Goal: Information Seeking & Learning: Understand process/instructions

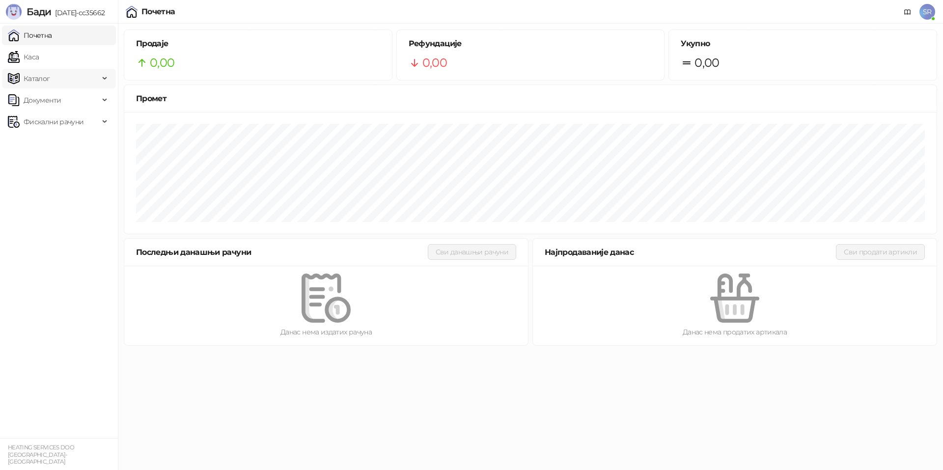
click at [104, 81] on div "Каталог" at bounding box center [59, 79] width 114 height 20
click at [52, 38] on link "Почетна" at bounding box center [30, 36] width 44 height 20
click at [929, 14] on span "SR" at bounding box center [928, 12] width 16 height 16
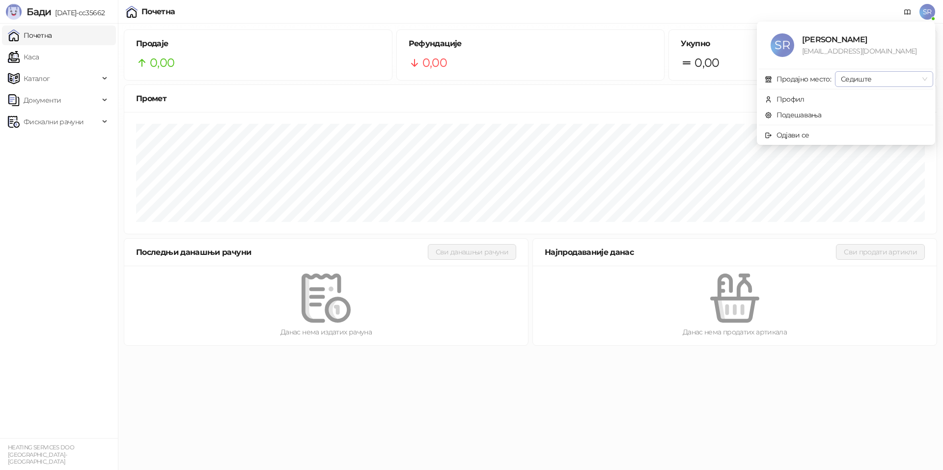
click at [924, 81] on span "Седиште" at bounding box center [884, 79] width 86 height 15
click at [926, 14] on span "SR" at bounding box center [928, 12] width 16 height 16
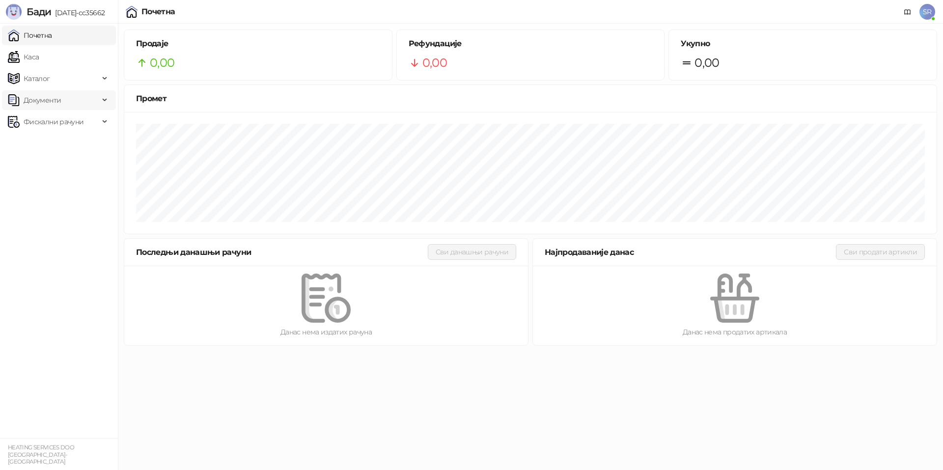
click at [97, 104] on span "Документи" at bounding box center [53, 100] width 91 height 20
click at [88, 126] on link "Улазни документи" at bounding box center [51, 122] width 78 height 20
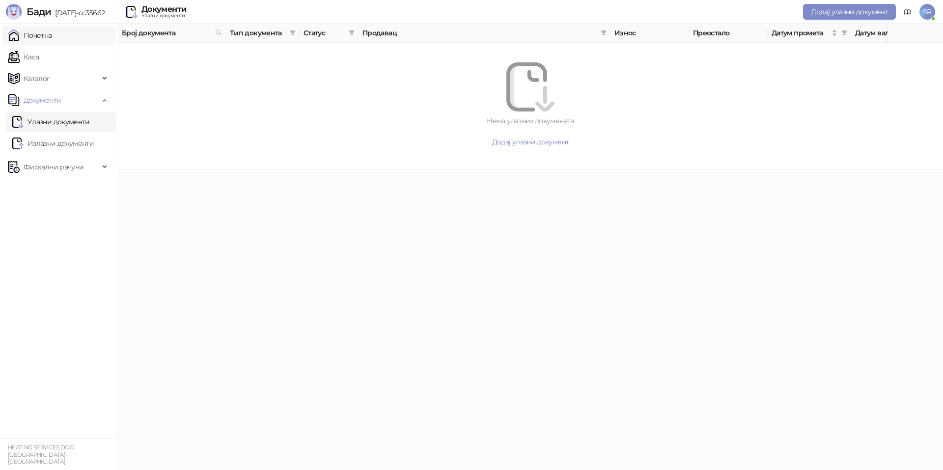
click at [48, 37] on link "Почетна" at bounding box center [30, 36] width 44 height 20
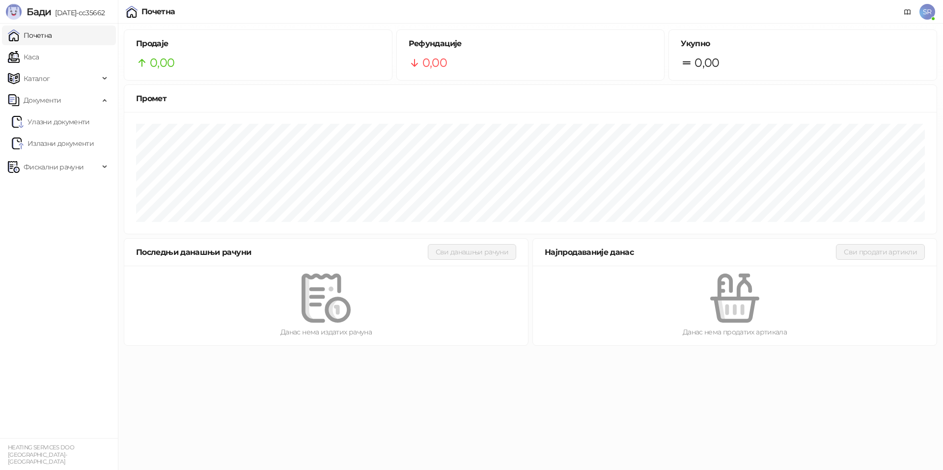
click at [364, 306] on div at bounding box center [326, 298] width 372 height 49
click at [218, 256] on div "Последњи данашњи рачуни" at bounding box center [282, 252] width 292 height 12
click at [909, 11] on icon at bounding box center [908, 12] width 8 height 8
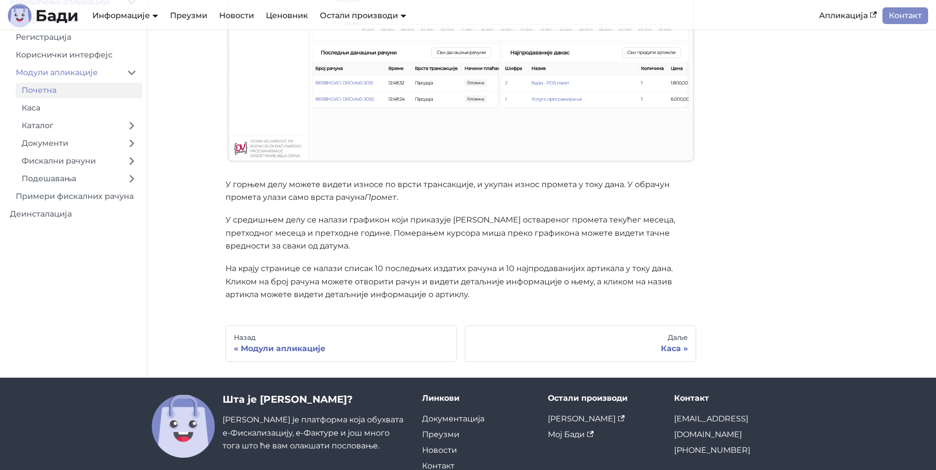
scroll to position [295, 0]
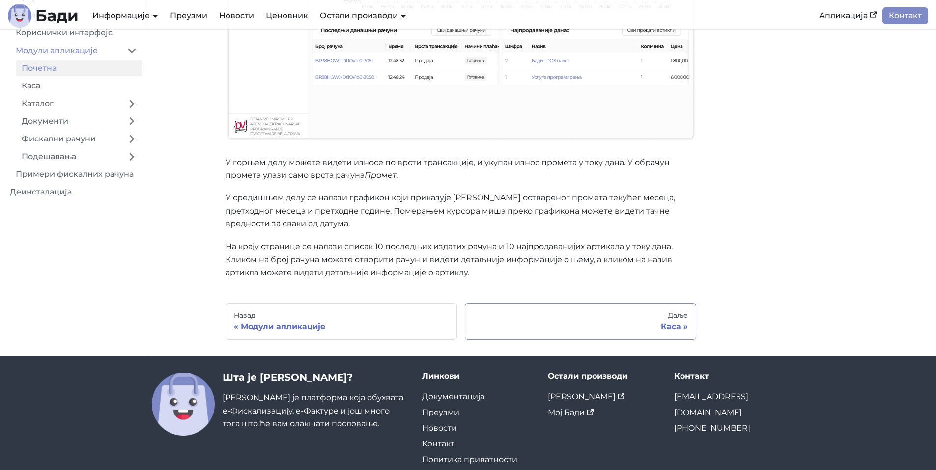
click at [664, 316] on div "Даље" at bounding box center [580, 315] width 215 height 9
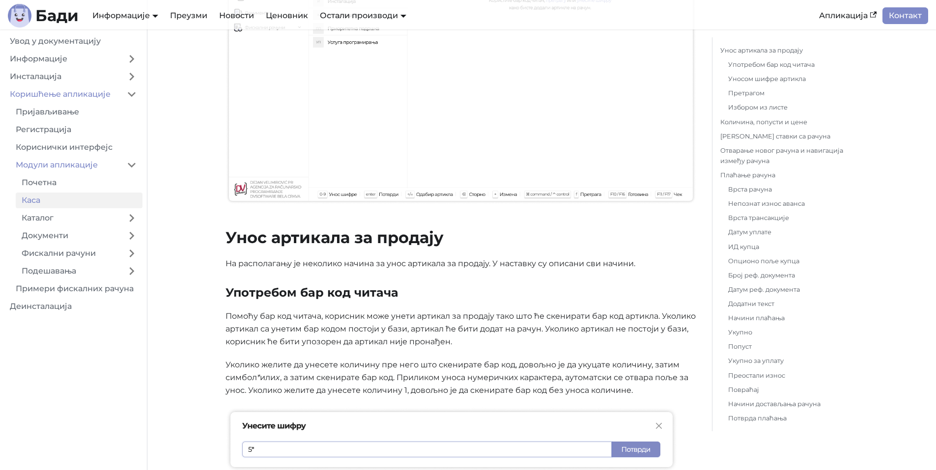
scroll to position [246, 0]
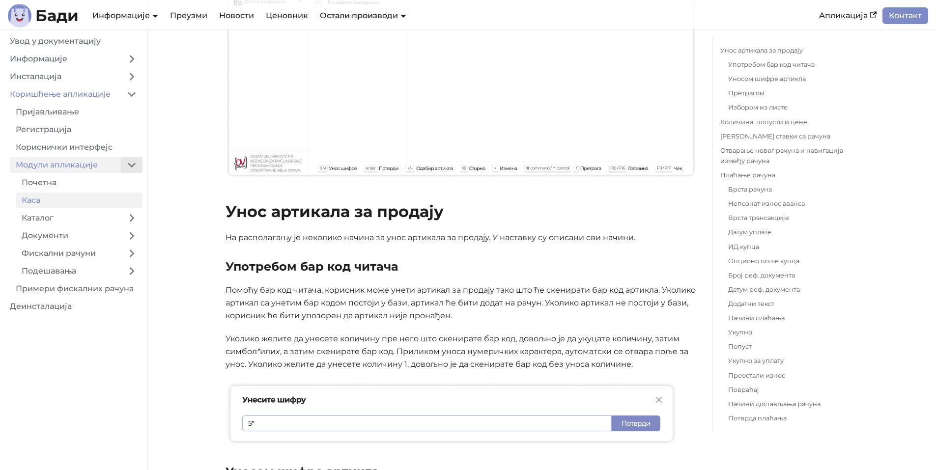
click at [137, 168] on button "Collapse sidebar category 'Модули апликације'" at bounding box center [132, 165] width 22 height 16
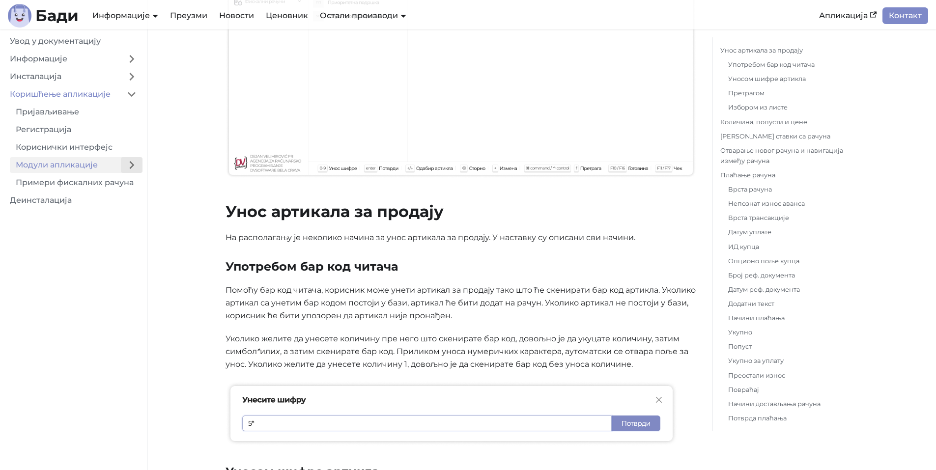
click at [137, 168] on button "Expand sidebar category 'Модули апликације'" at bounding box center [132, 165] width 22 height 16
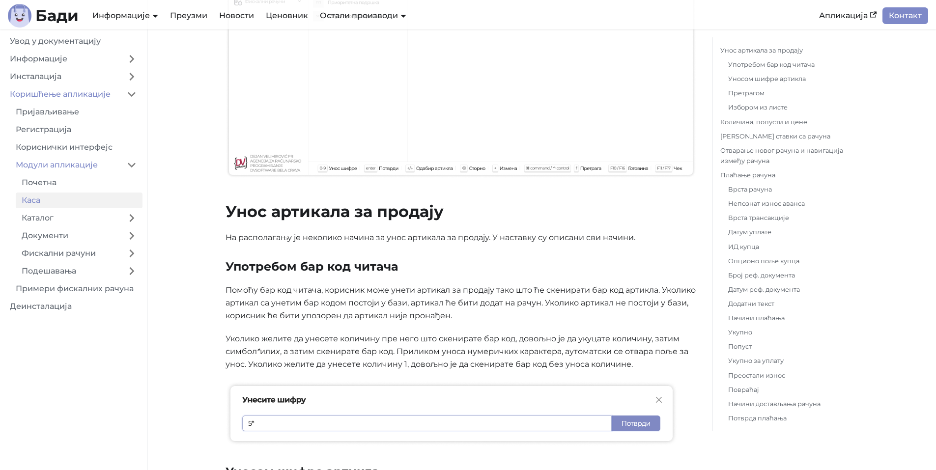
click at [64, 200] on link "Каса" at bounding box center [79, 201] width 127 height 16
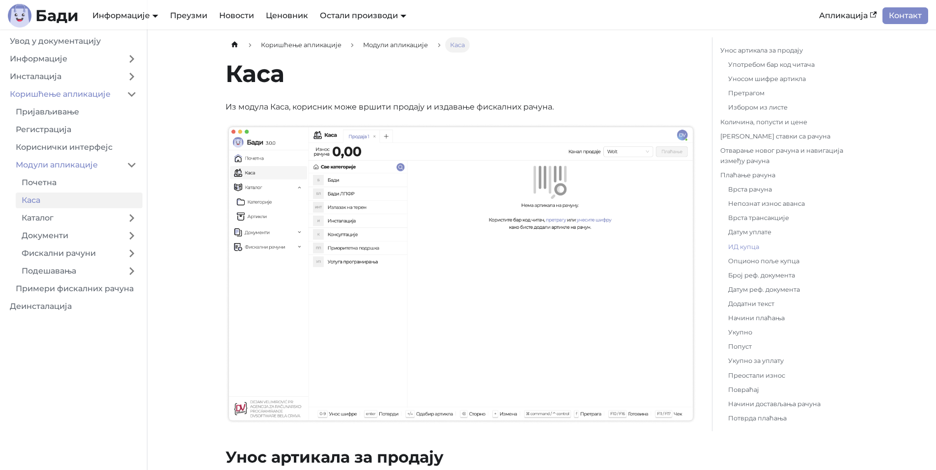
click at [748, 251] on link "ИД купца" at bounding box center [789, 247] width 122 height 10
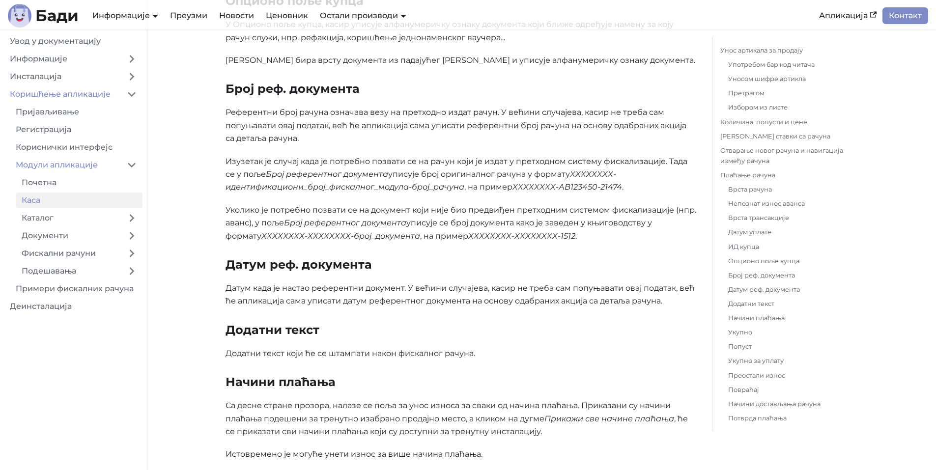
scroll to position [3339, 0]
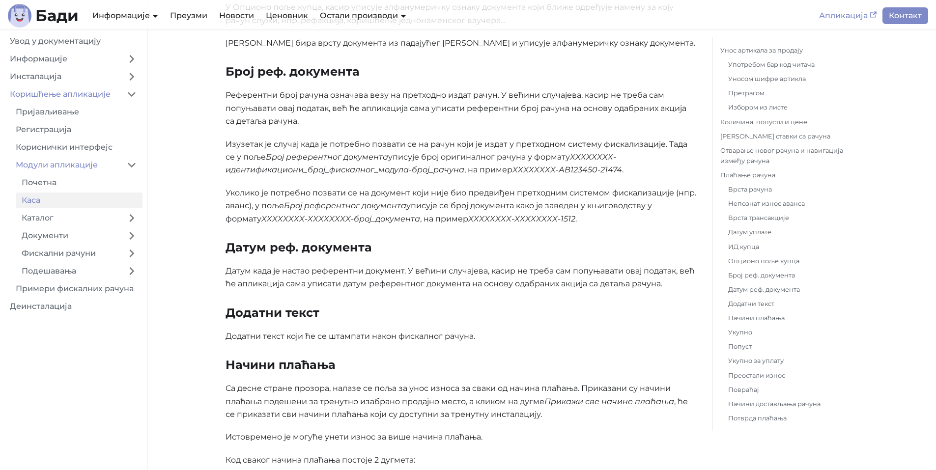
click at [849, 17] on link "Апликација" at bounding box center [847, 15] width 69 height 17
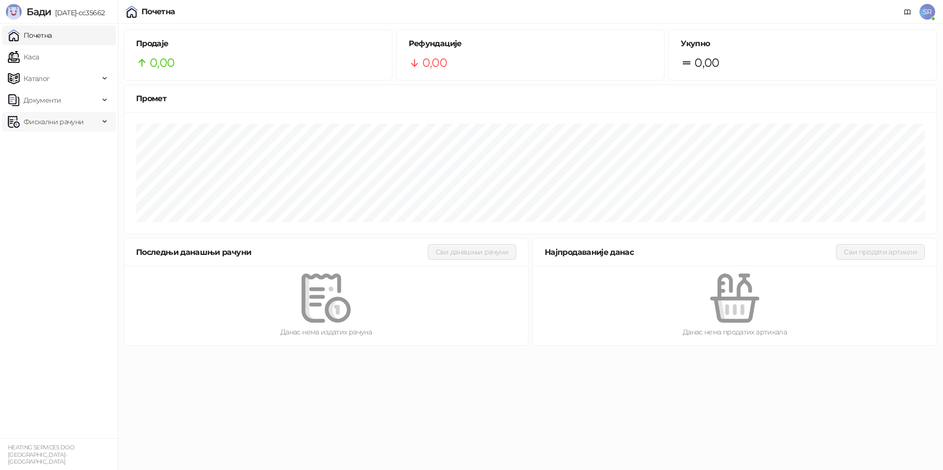
click at [70, 124] on span "Фискални рачуни" at bounding box center [54, 122] width 60 height 20
click at [78, 147] on link "Издати рачуни" at bounding box center [45, 144] width 66 height 20
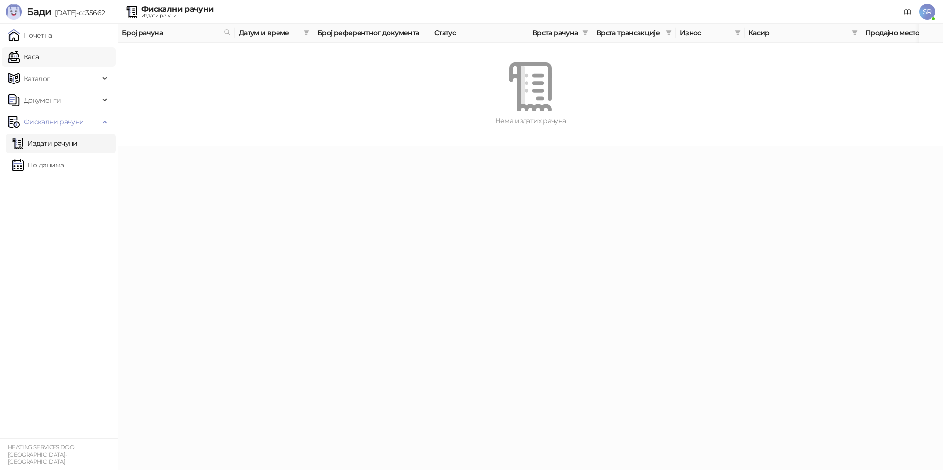
click at [39, 53] on link "Каса" at bounding box center [23, 57] width 31 height 20
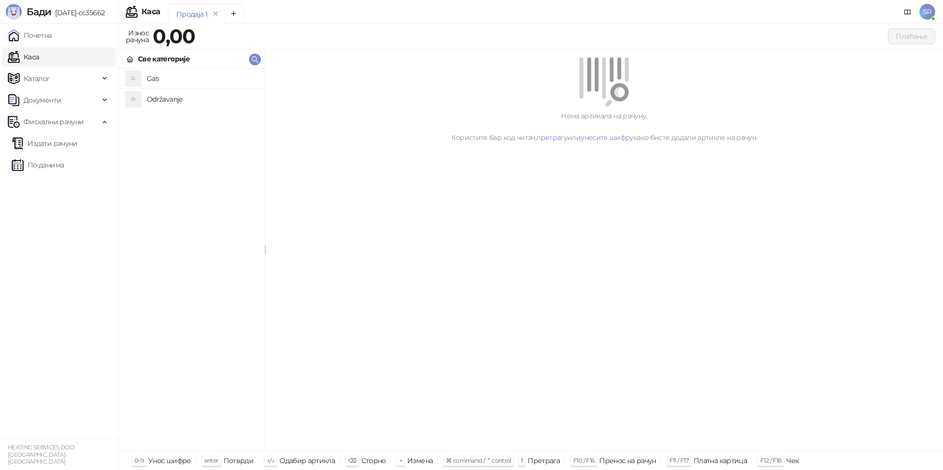
click at [202, 80] on h4 "Gas" at bounding box center [202, 79] width 110 height 16
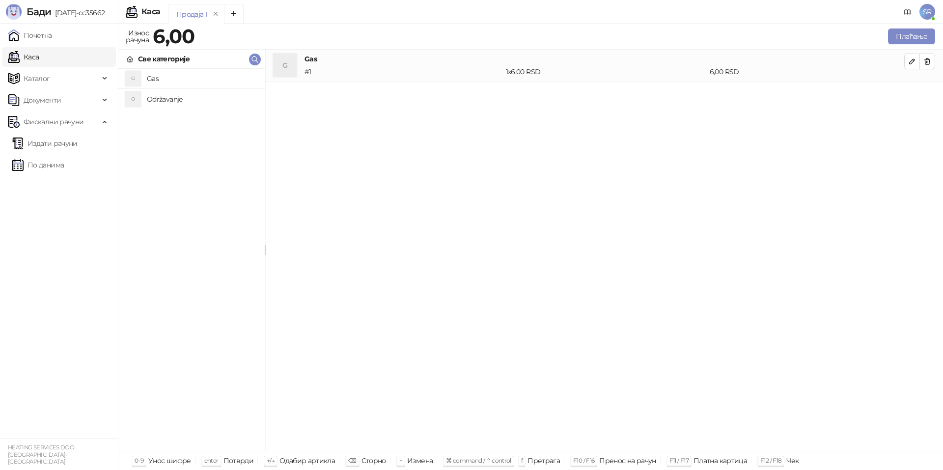
click at [208, 104] on h4 "Održavanje" at bounding box center [202, 99] width 110 height 16
click at [913, 92] on icon "button" at bounding box center [912, 93] width 5 height 5
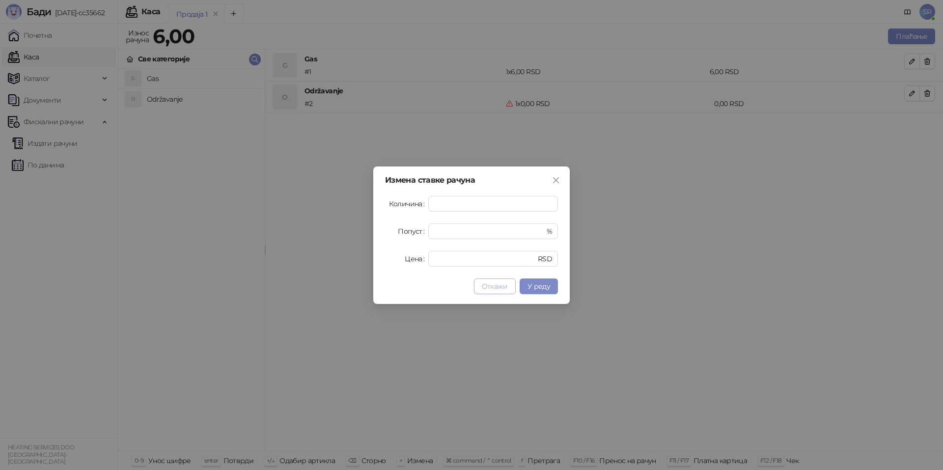
click at [499, 288] on span "Откажи" at bounding box center [495, 286] width 26 height 9
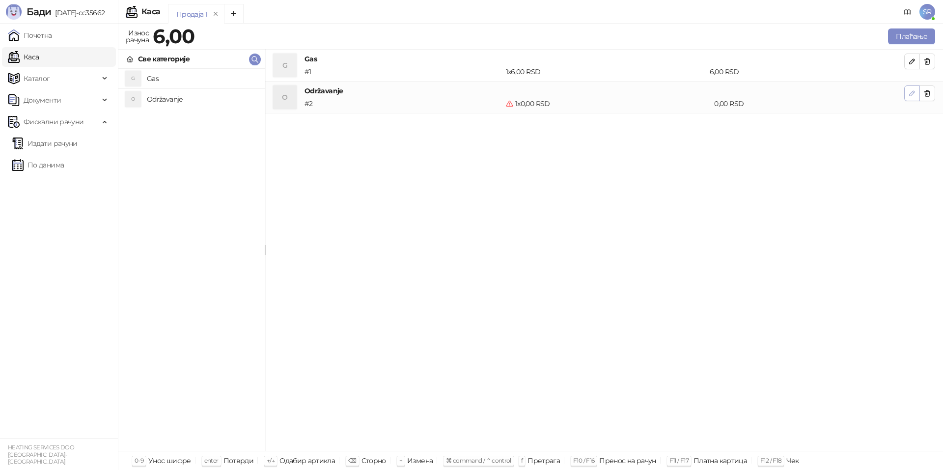
click at [914, 93] on icon "button" at bounding box center [912, 93] width 5 height 5
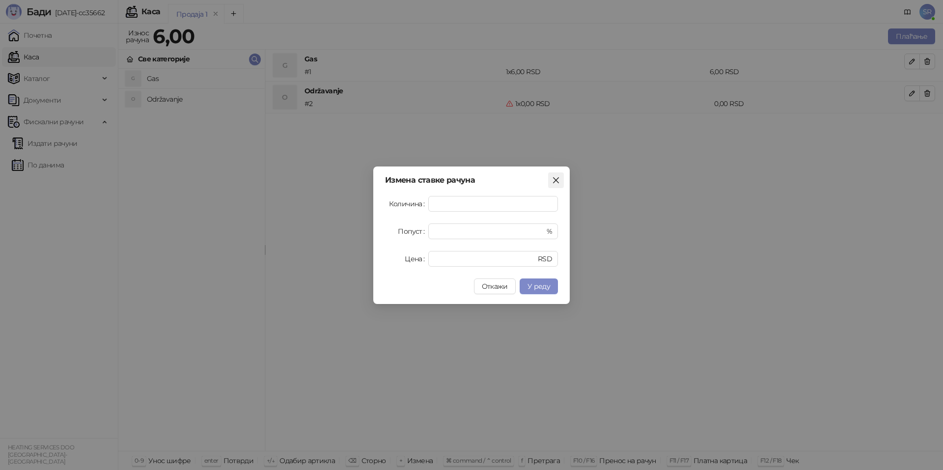
click at [555, 183] on icon "close" at bounding box center [556, 180] width 8 height 8
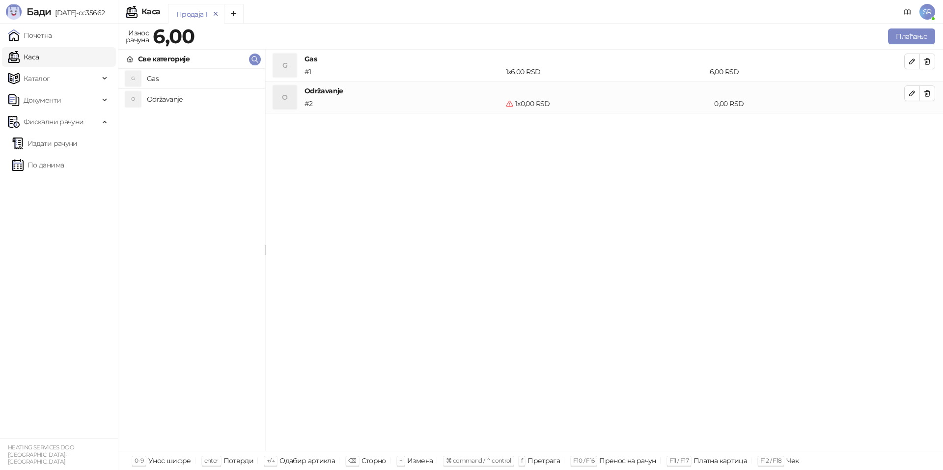
click at [217, 12] on icon "remove" at bounding box center [215, 13] width 7 height 7
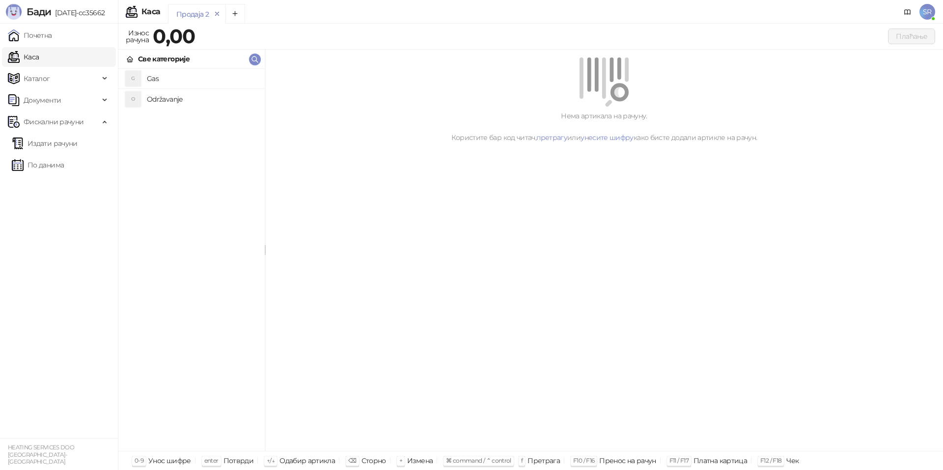
click at [218, 12] on icon "remove" at bounding box center [217, 13] width 7 height 7
click at [236, 13] on icon "Add tab" at bounding box center [234, 13] width 7 height 7
click at [275, 14] on icon "remove" at bounding box center [275, 13] width 7 height 7
click at [217, 14] on icon "remove" at bounding box center [217, 13] width 7 height 7
drag, startPoint x: 192, startPoint y: 12, endPoint x: 147, endPoint y: 175, distance: 169.1
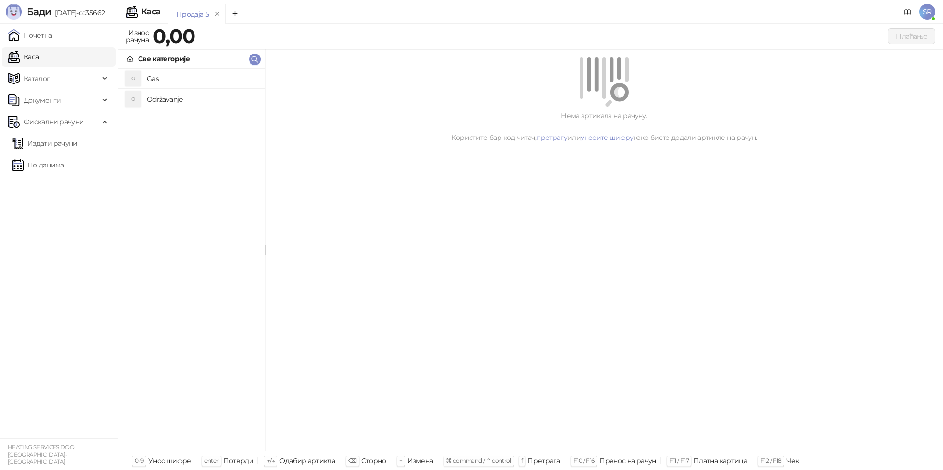
click at [147, 175] on div "G Gas O Održavanje" at bounding box center [191, 260] width 146 height 382
click at [52, 31] on link "Почетна" at bounding box center [30, 36] width 44 height 20
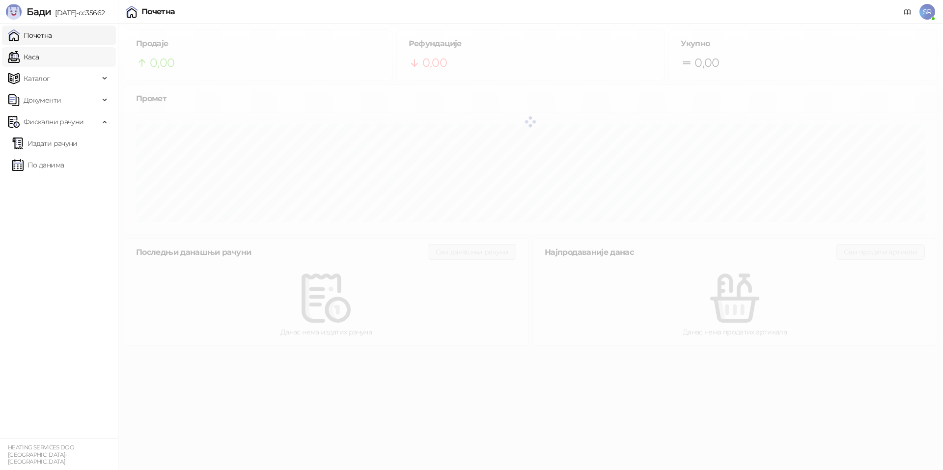
click at [39, 61] on link "Каса" at bounding box center [23, 57] width 31 height 20
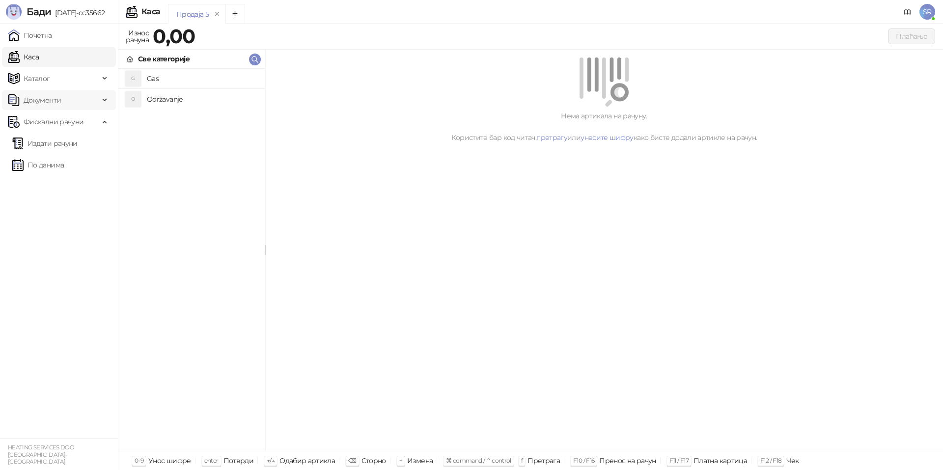
click at [80, 94] on span "Документи" at bounding box center [53, 100] width 91 height 20
click at [87, 142] on link "Излазни документи" at bounding box center [53, 144] width 82 height 20
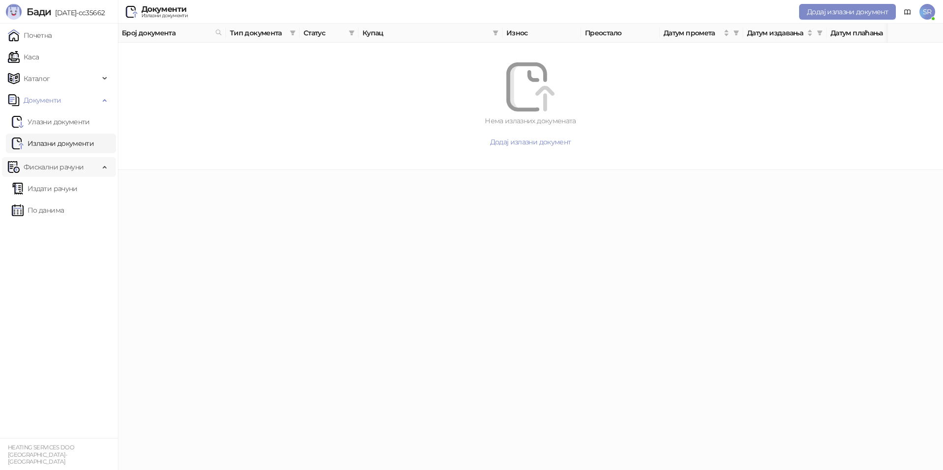
click at [84, 166] on span "Фискални рачуни" at bounding box center [53, 167] width 91 height 20
click at [52, 40] on link "Почетна" at bounding box center [30, 36] width 44 height 20
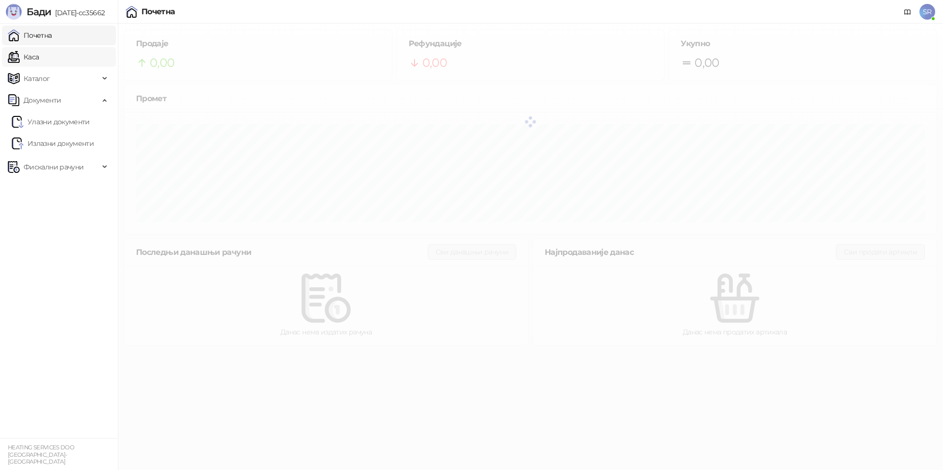
click at [39, 62] on link "Каса" at bounding box center [23, 57] width 31 height 20
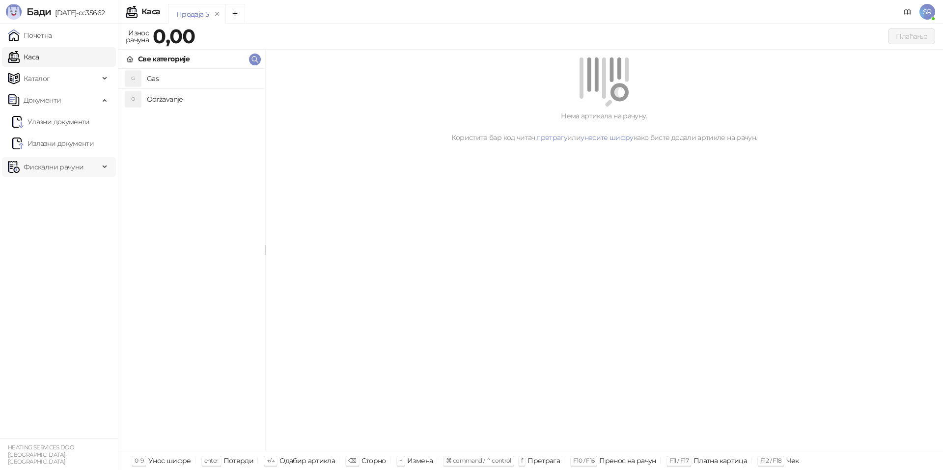
click at [67, 166] on span "Фискални рачуни" at bounding box center [54, 167] width 60 height 20
click at [64, 100] on span "Документи" at bounding box center [53, 100] width 91 height 20
click at [67, 101] on span "Документи" at bounding box center [53, 100] width 91 height 20
click at [70, 81] on span "Каталог" at bounding box center [53, 79] width 91 height 20
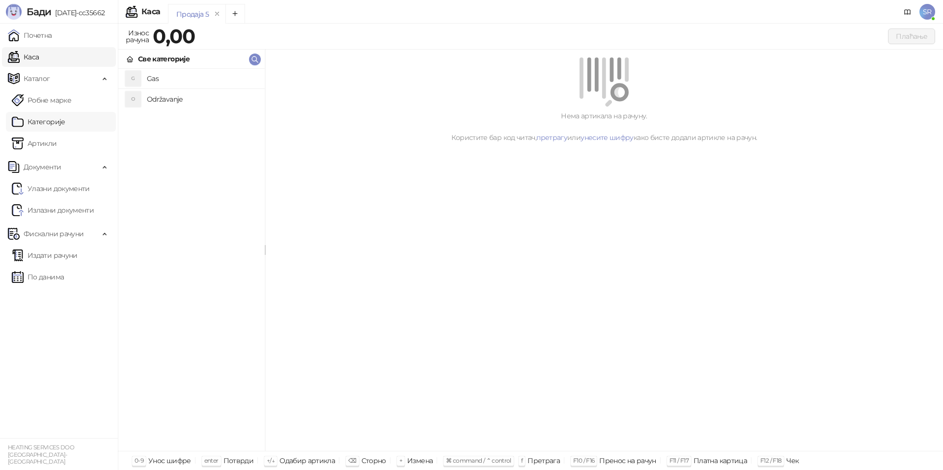
click at [60, 126] on link "Категорије" at bounding box center [39, 122] width 54 height 20
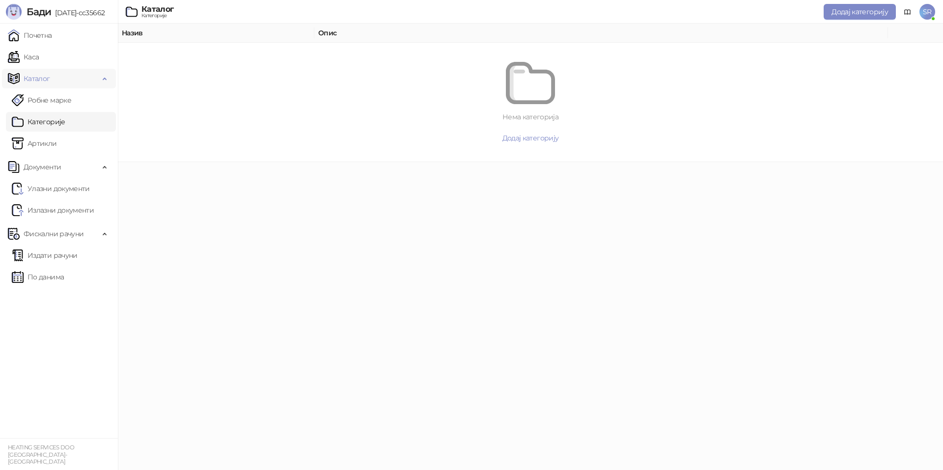
click at [70, 85] on span "Каталог" at bounding box center [53, 79] width 91 height 20
click at [52, 41] on link "Почетна" at bounding box center [30, 36] width 44 height 20
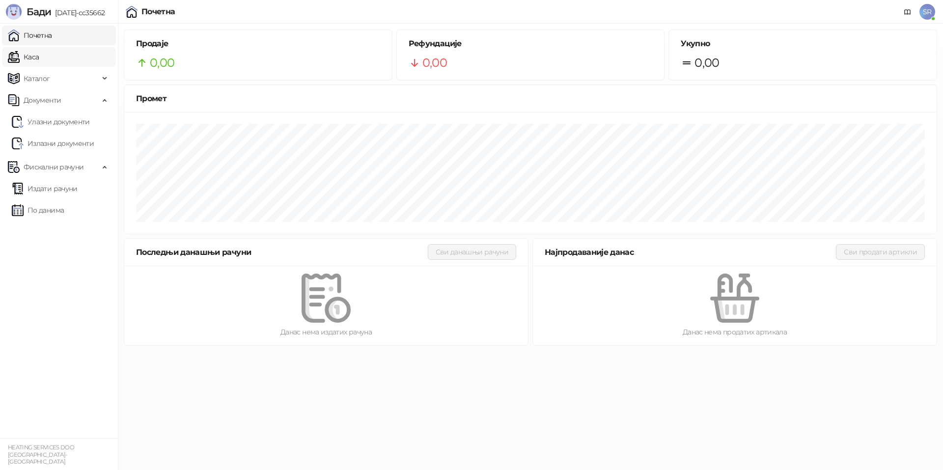
click at [39, 56] on link "Каса" at bounding box center [23, 57] width 31 height 20
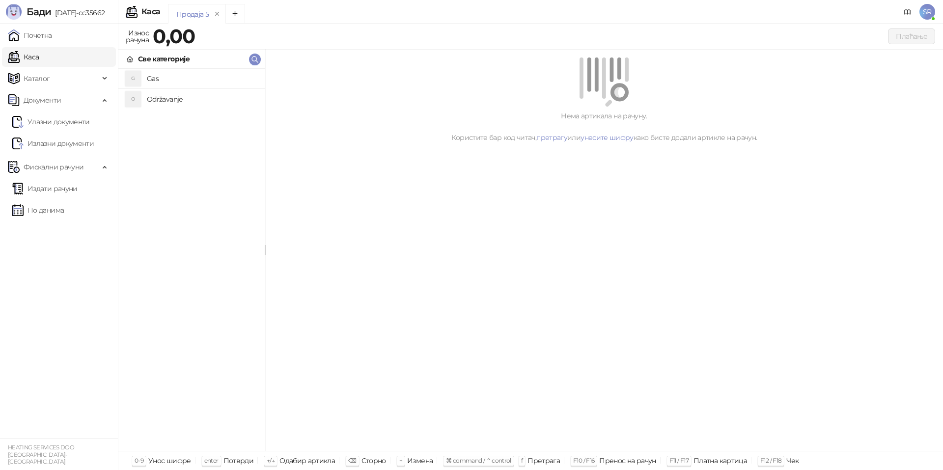
drag, startPoint x: 194, startPoint y: 146, endPoint x: 153, endPoint y: 126, distance: 45.3
click at [159, 137] on div "G Gas O Održavanje" at bounding box center [191, 260] width 146 height 382
click at [143, 58] on div "Све категорије" at bounding box center [164, 59] width 52 height 11
click at [104, 80] on div "Каталог" at bounding box center [59, 79] width 114 height 20
click at [65, 121] on link "Категорије" at bounding box center [39, 122] width 54 height 20
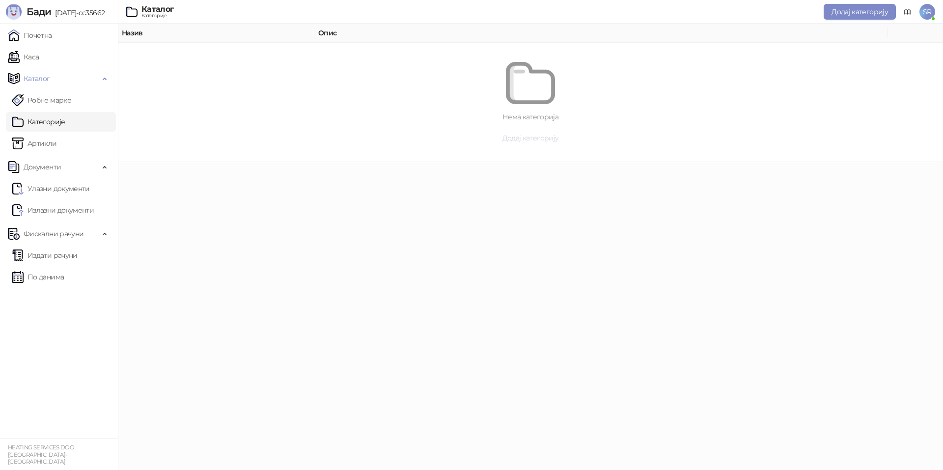
click at [533, 141] on span "Додај категорију" at bounding box center [531, 138] width 56 height 9
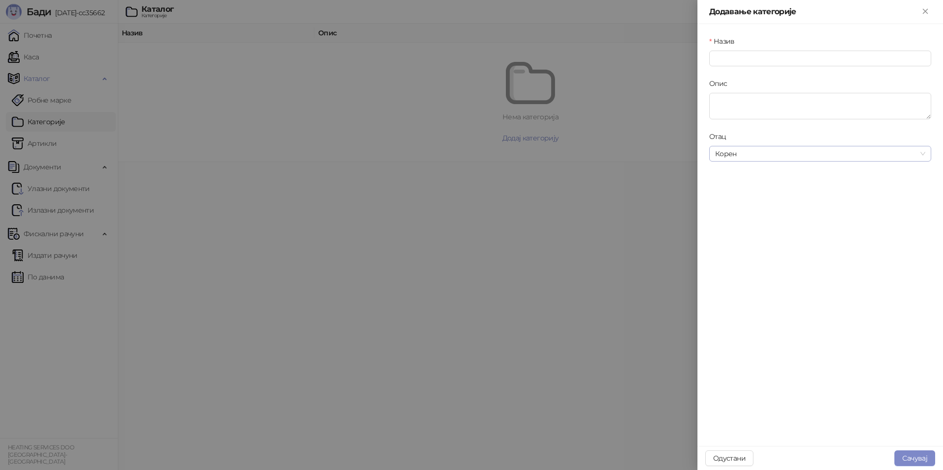
click at [757, 154] on span "Корен" at bounding box center [820, 153] width 210 height 15
click at [381, 157] on div at bounding box center [471, 235] width 943 height 470
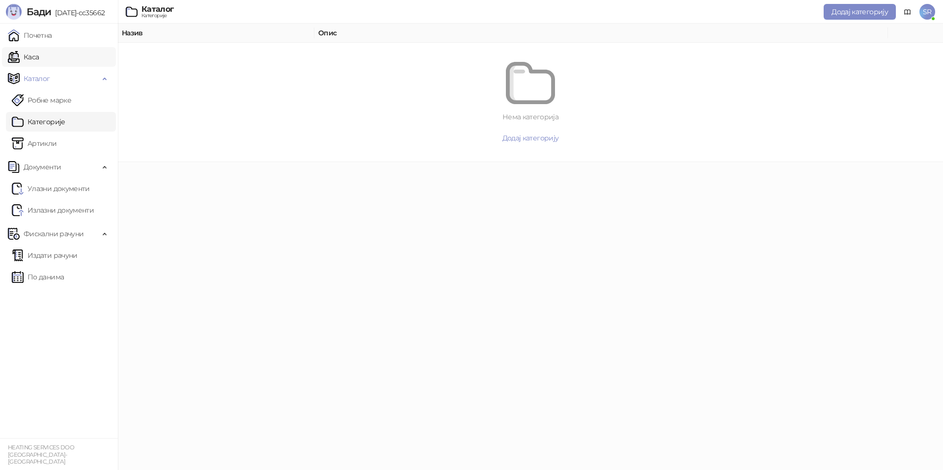
click at [39, 59] on link "Каса" at bounding box center [23, 57] width 31 height 20
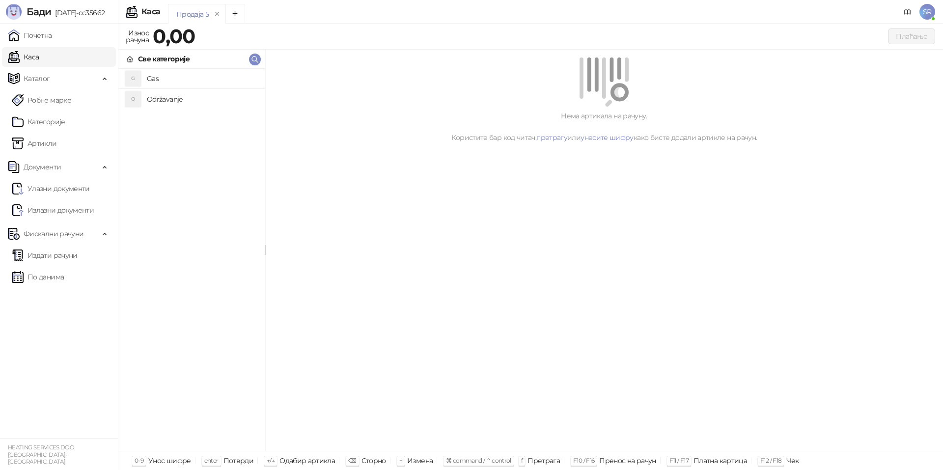
click at [181, 86] on h4 "Gas" at bounding box center [202, 79] width 110 height 16
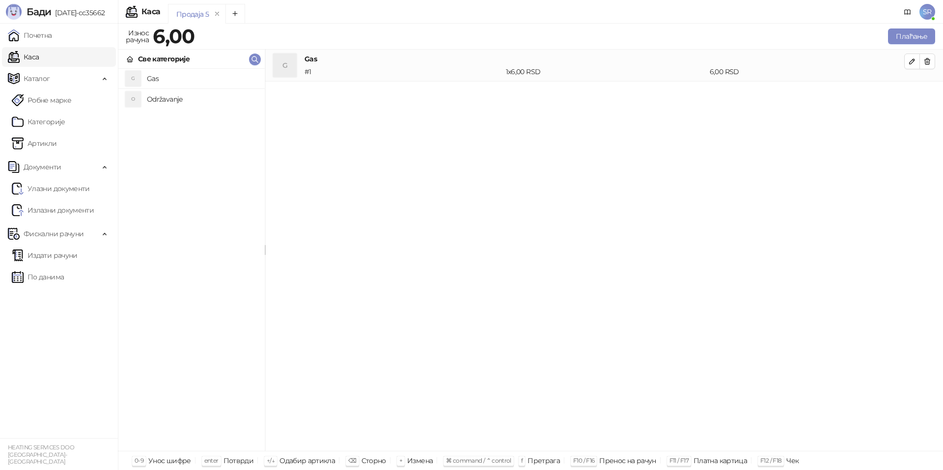
click at [181, 99] on h4 "Održavanje" at bounding box center [202, 99] width 110 height 16
click at [68, 236] on span "Фискални рачуни" at bounding box center [54, 234] width 60 height 20
click at [69, 256] on link "Издати рачуни" at bounding box center [45, 256] width 66 height 20
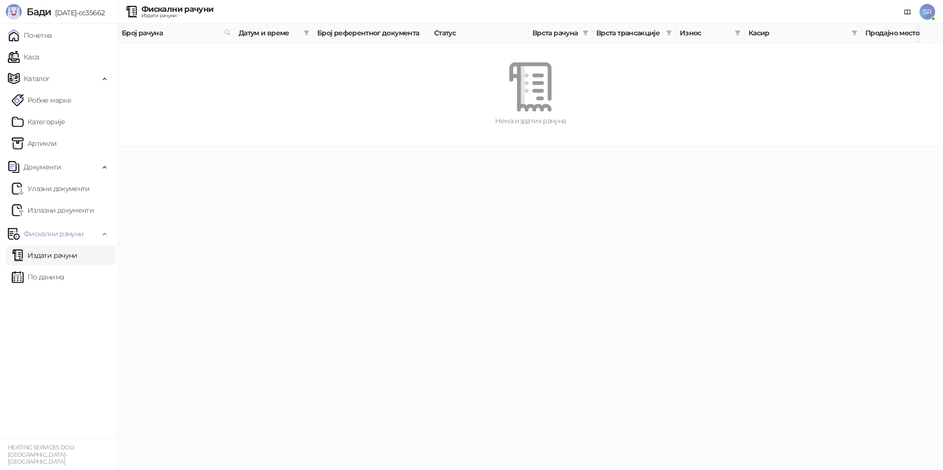
click at [69, 256] on link "Издати рачуни" at bounding box center [45, 256] width 66 height 20
click at [63, 170] on span "Документи" at bounding box center [53, 167] width 91 height 20
click at [68, 207] on link "Излазни документи" at bounding box center [53, 210] width 82 height 20
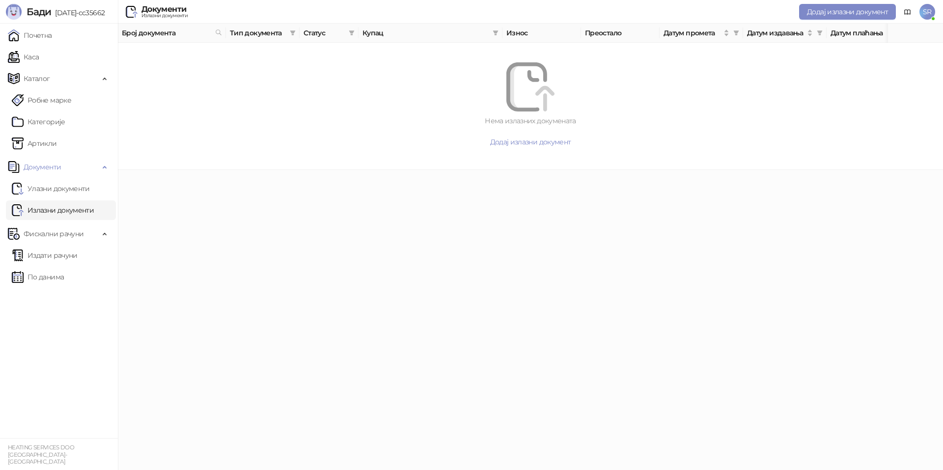
click at [422, 170] on html "Бади 3.10.14-cc35662 Почетна Каса Каталог Робне марке Категорије Артикли Докуме…" at bounding box center [471, 85] width 943 height 170
click at [909, 15] on icon at bounding box center [908, 12] width 8 height 8
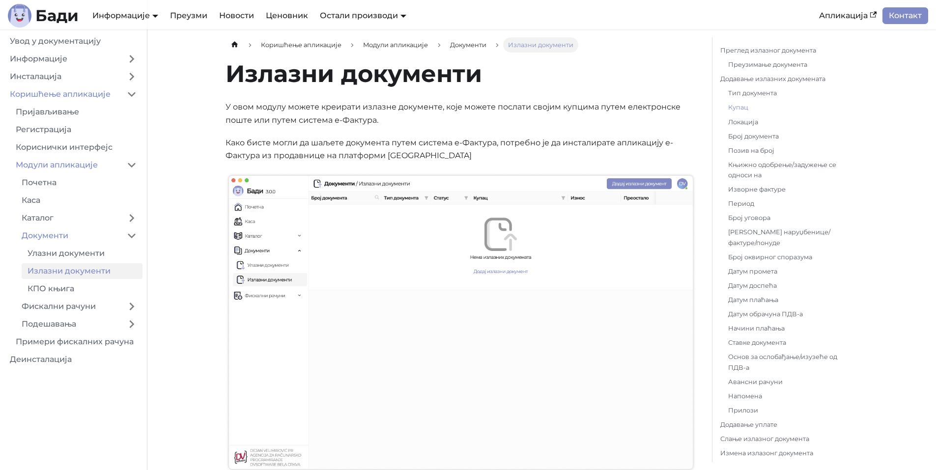
click at [739, 108] on link "Купац" at bounding box center [789, 107] width 122 height 10
